Goal: Obtain resource: Download file/media

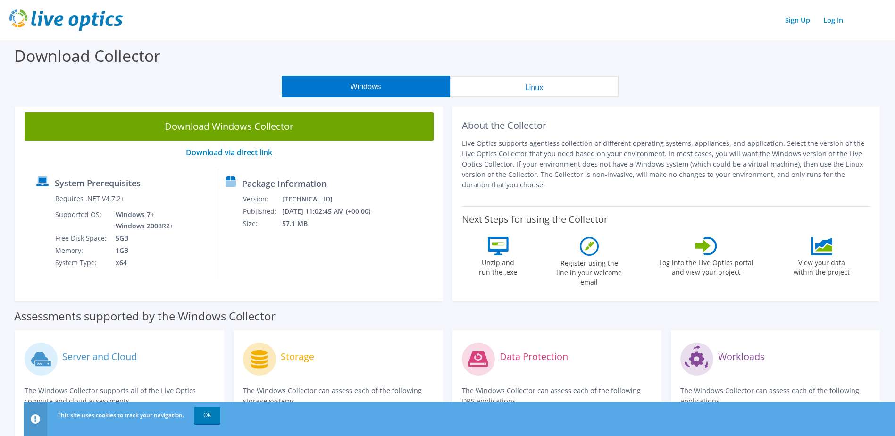
drag, startPoint x: 533, startPoint y: 163, endPoint x: 860, endPoint y: 179, distance: 327.4
click at [865, 176] on p "Live Optics supports agentless collection of different operating systems, appli…" at bounding box center [666, 164] width 409 height 52
click at [503, 188] on p "Live Optics supports agentless collection of different operating systems, appli…" at bounding box center [666, 164] width 409 height 52
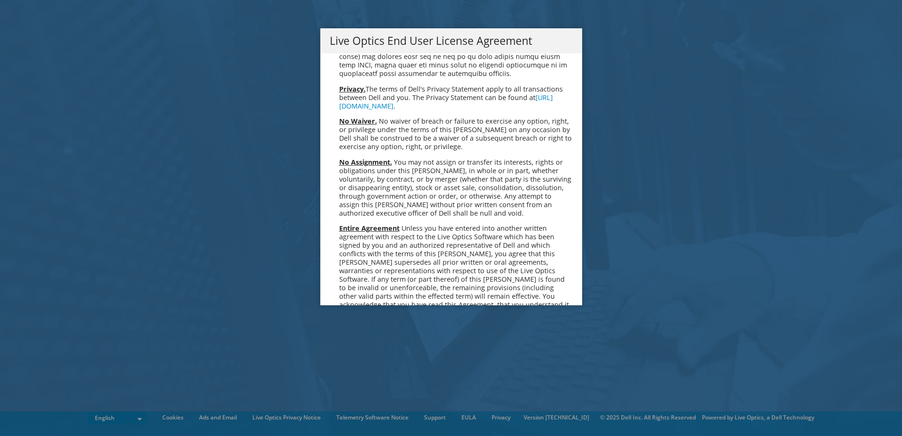
scroll to position [3568, 0]
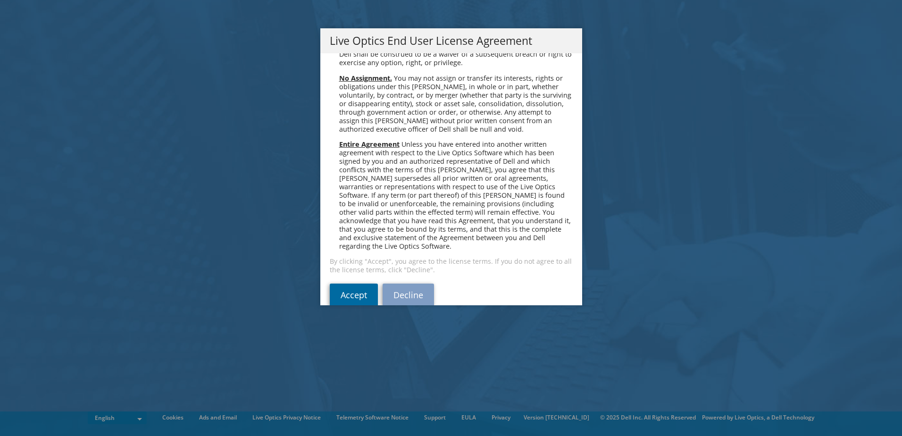
click at [343, 284] on link "Accept" at bounding box center [354, 295] width 48 height 23
